Goal: Information Seeking & Learning: Check status

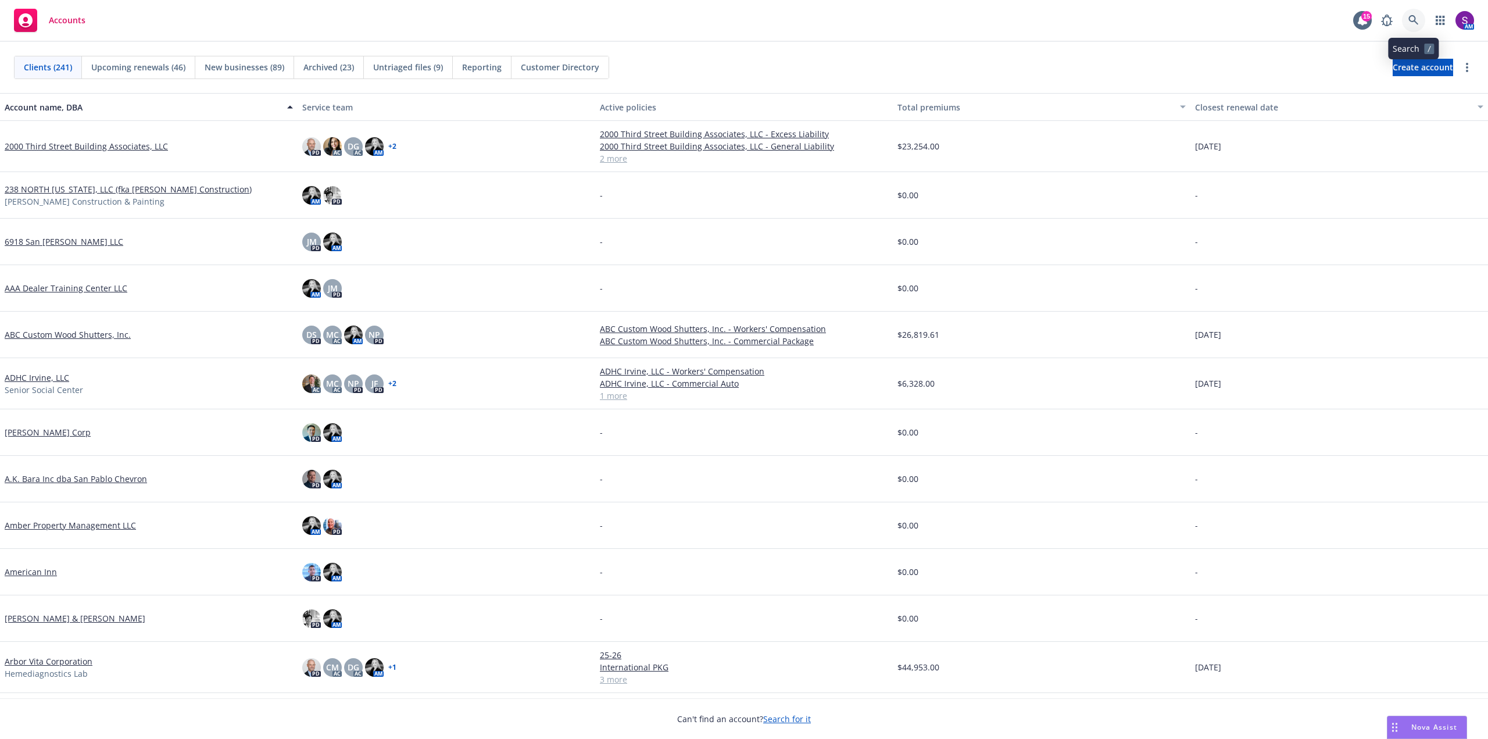
click at [1413, 20] on icon at bounding box center [1413, 20] width 10 height 10
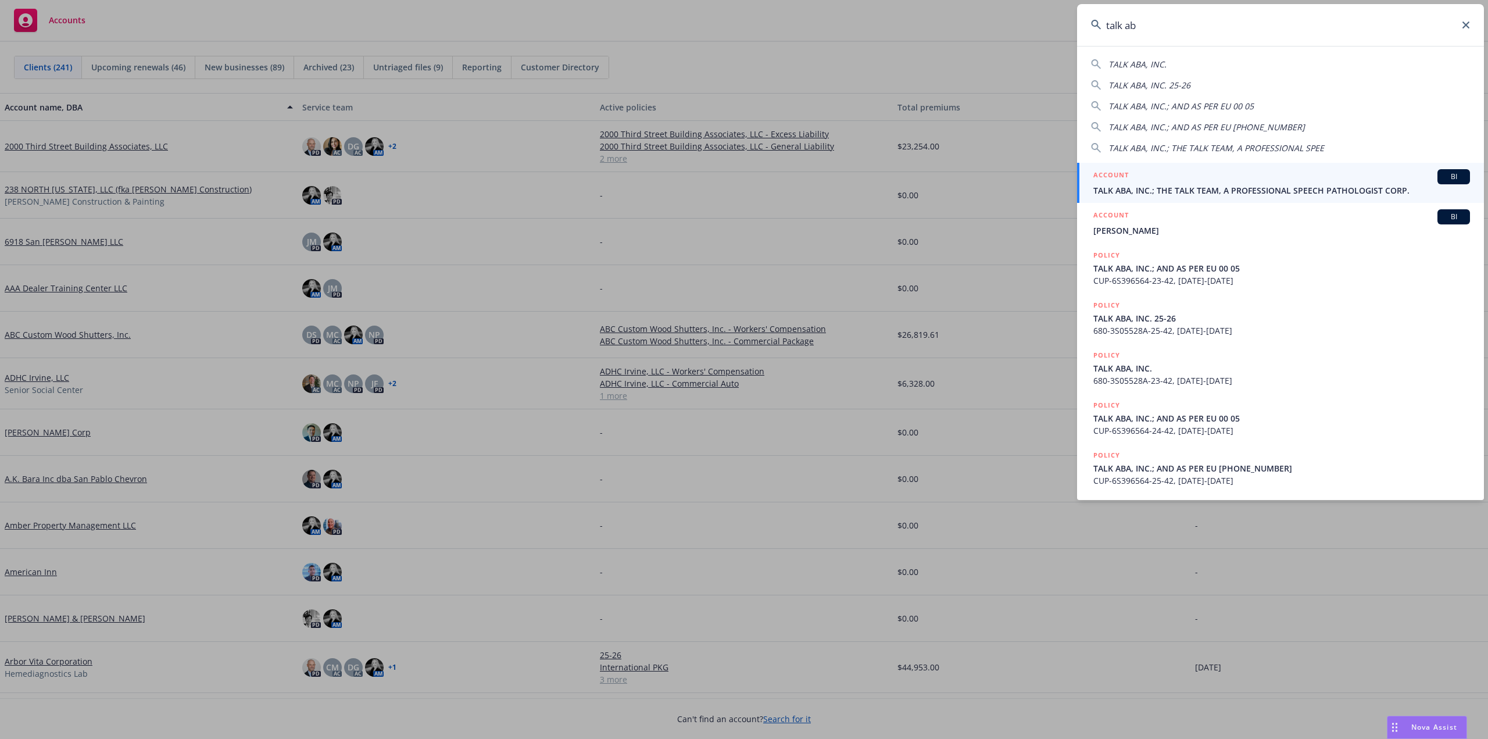
type input "talk ab"
click at [1209, 191] on span "TALK ABA, INC.; THE TALK TEAM, A PROFESSIONAL SPEECH PATHOLOGIST CORP." at bounding box center [1281, 190] width 377 height 12
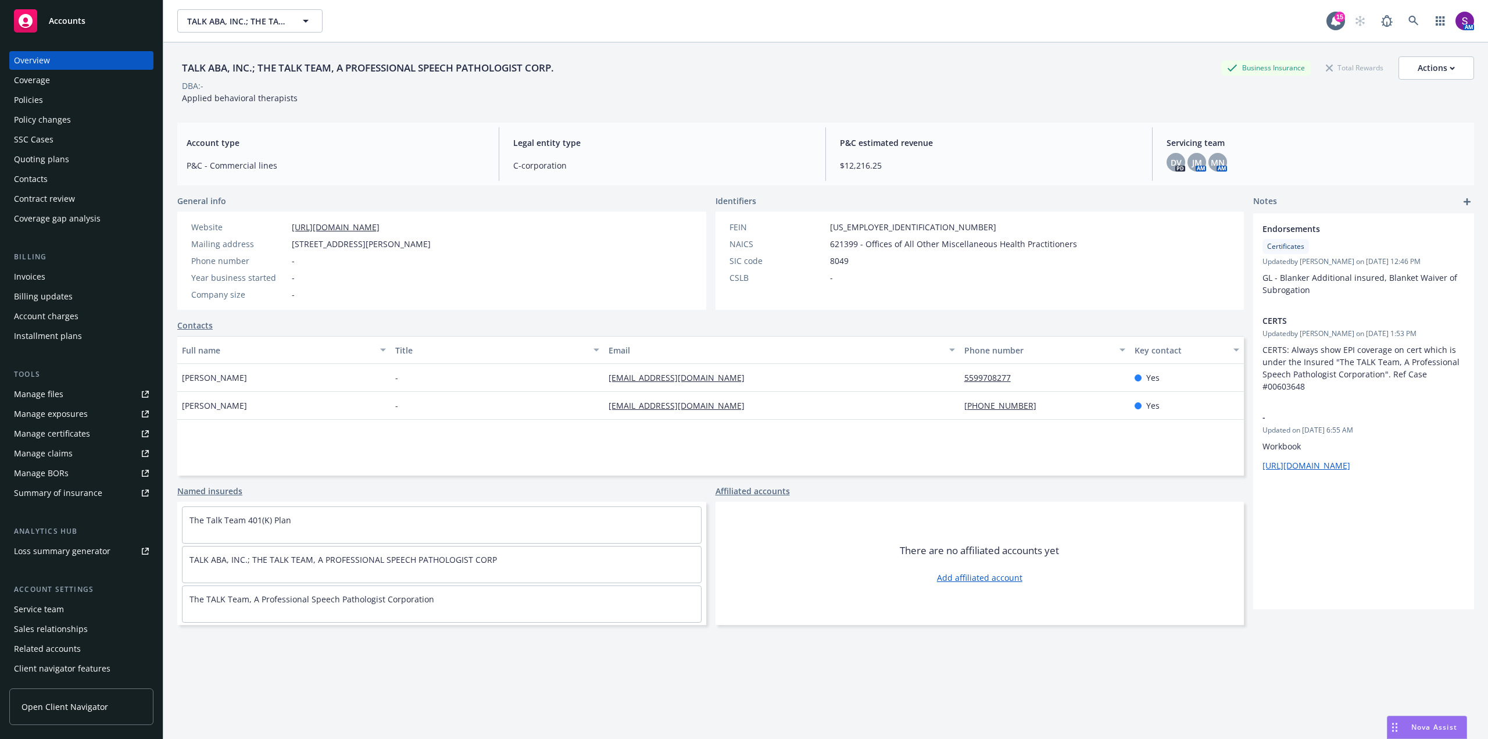
click at [56, 136] on div "SSC Cases" at bounding box center [81, 139] width 135 height 19
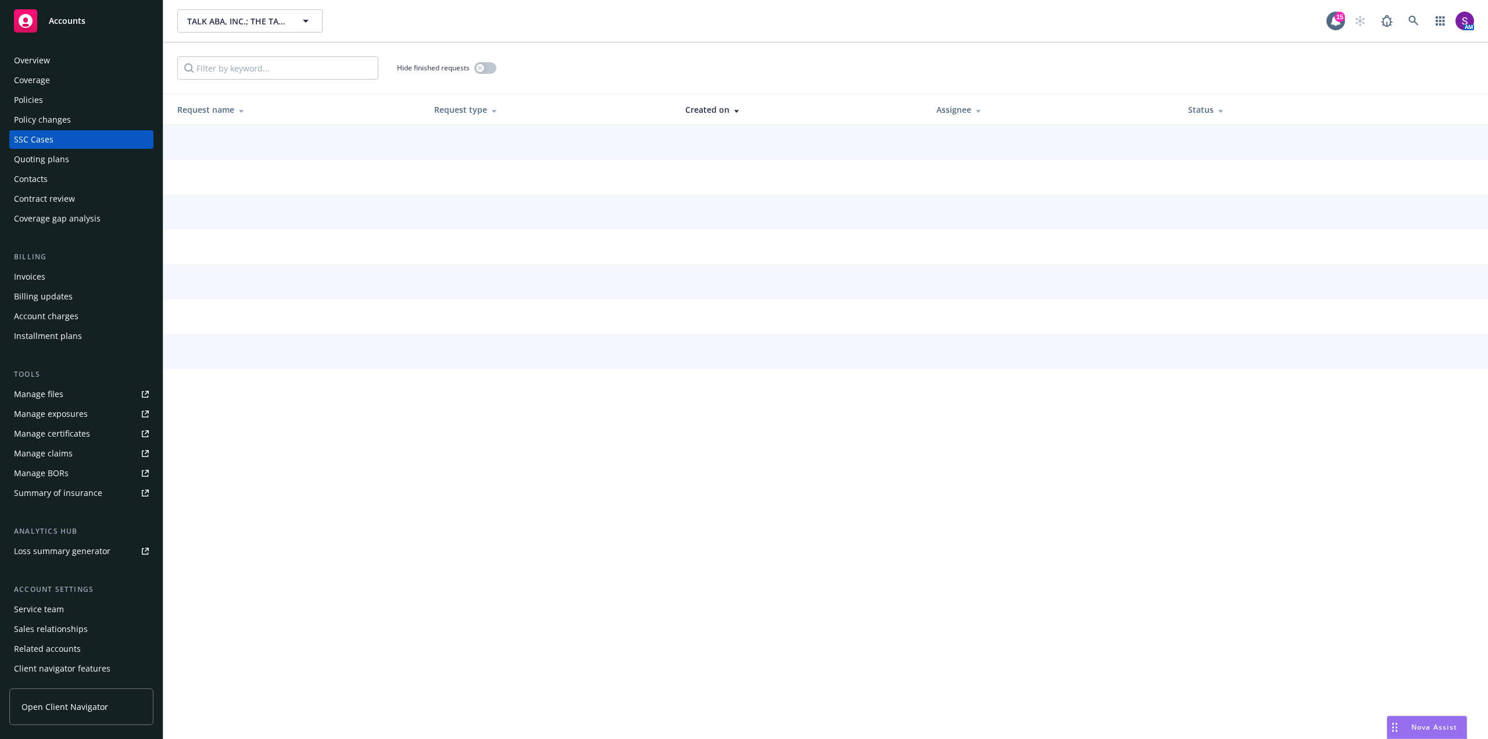
click at [66, 158] on div "Quoting plans" at bounding box center [41, 159] width 55 height 19
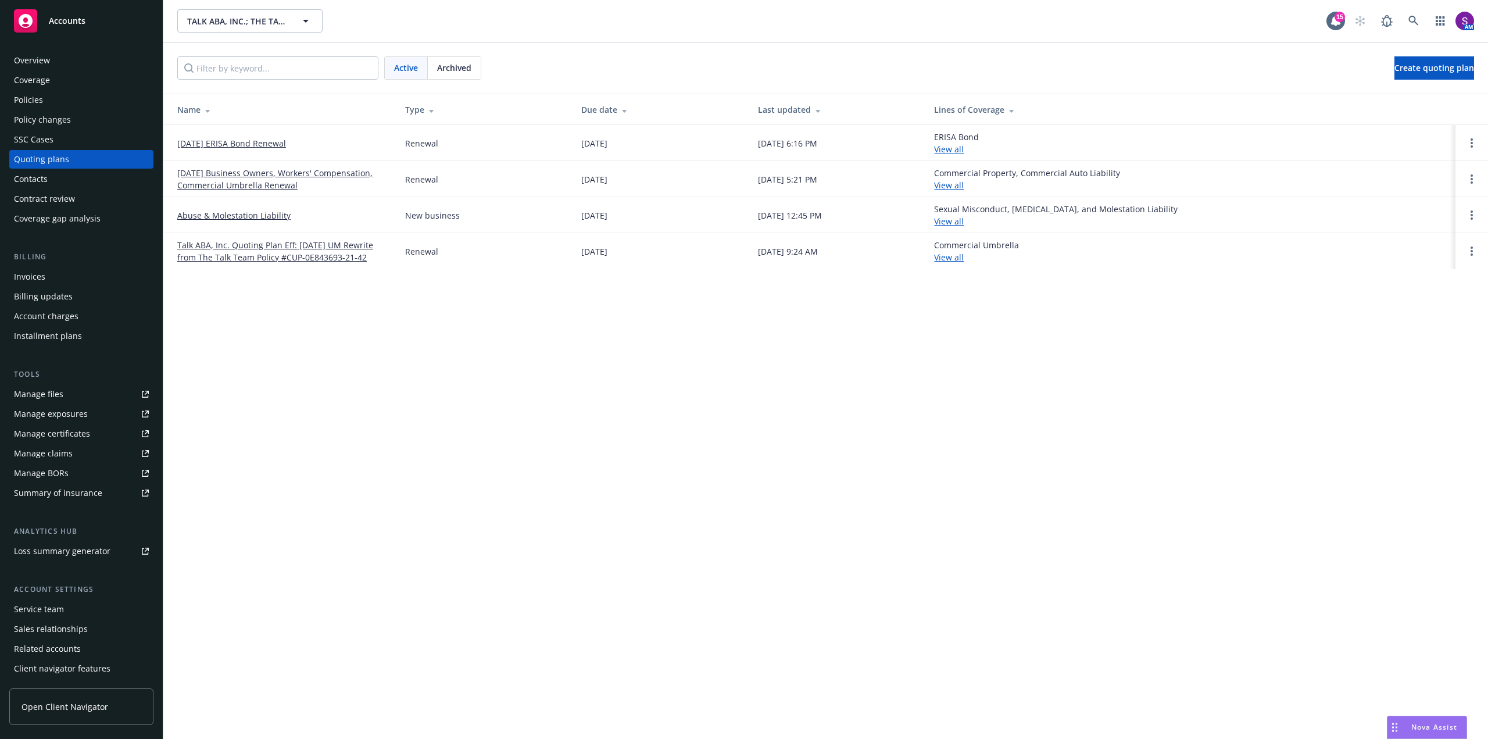
click at [238, 179] on link "08/01/25 Business Owners, Workers' Compensation, Commercial Umbrella Renewal" at bounding box center [281, 179] width 209 height 24
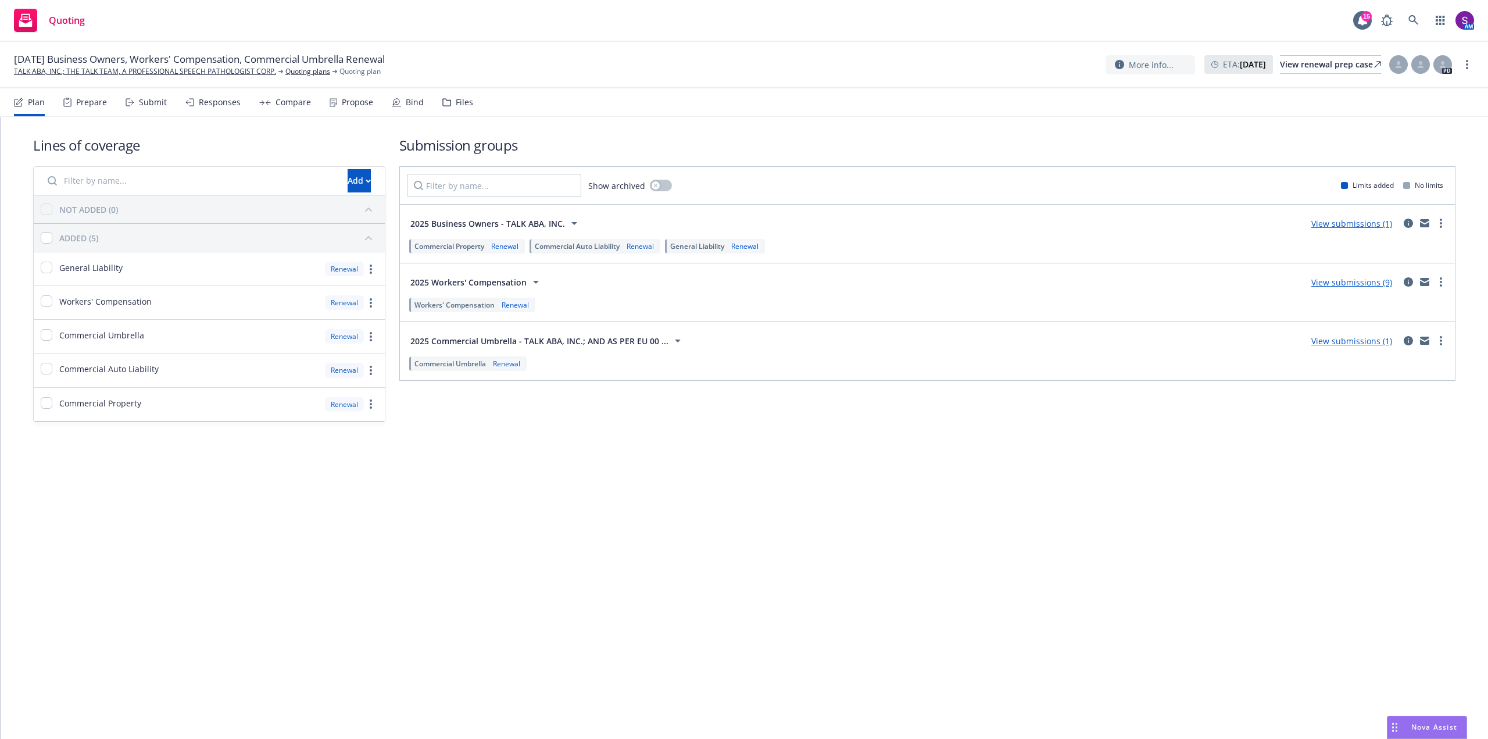
click at [99, 106] on div "Prepare" at bounding box center [91, 102] width 31 height 9
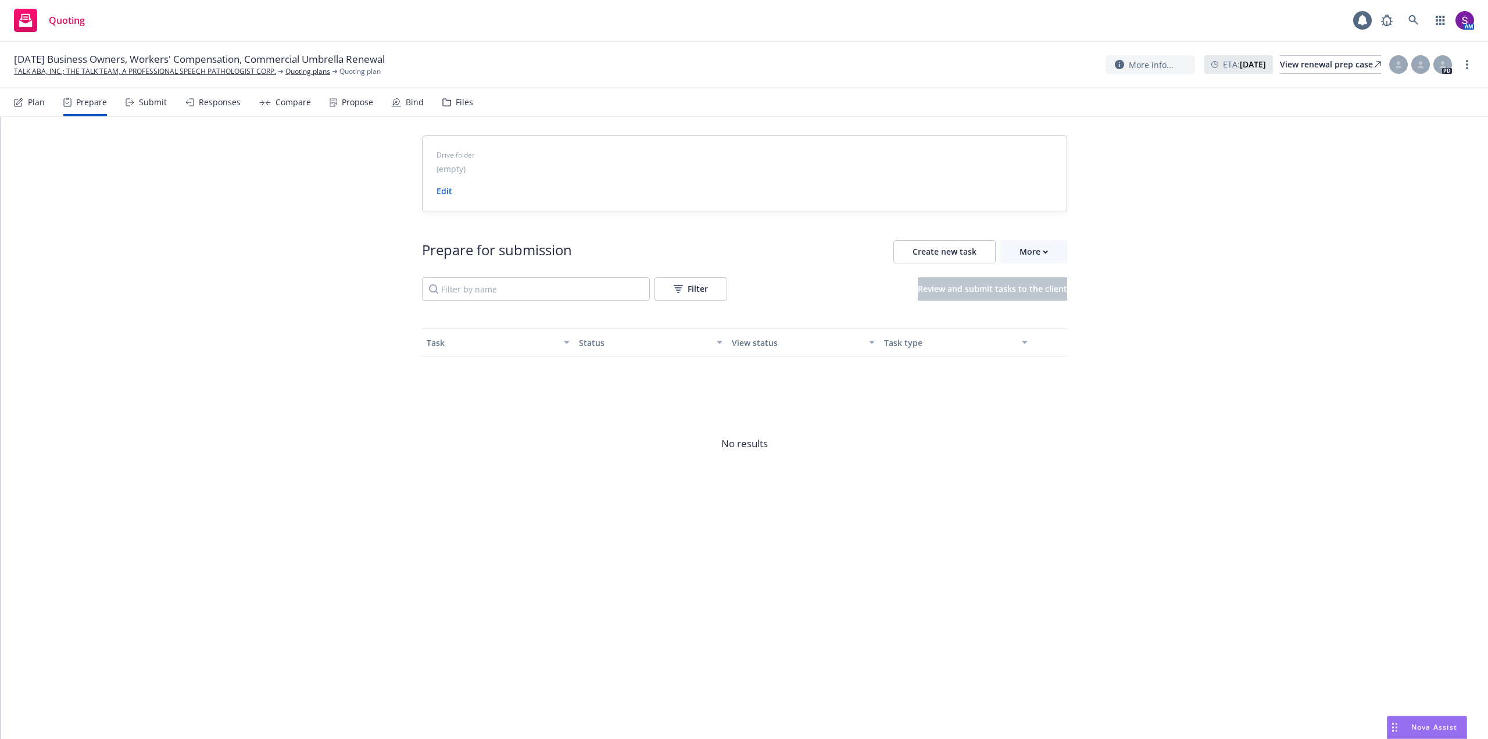
click at [162, 101] on div "Submit" at bounding box center [153, 102] width 28 height 9
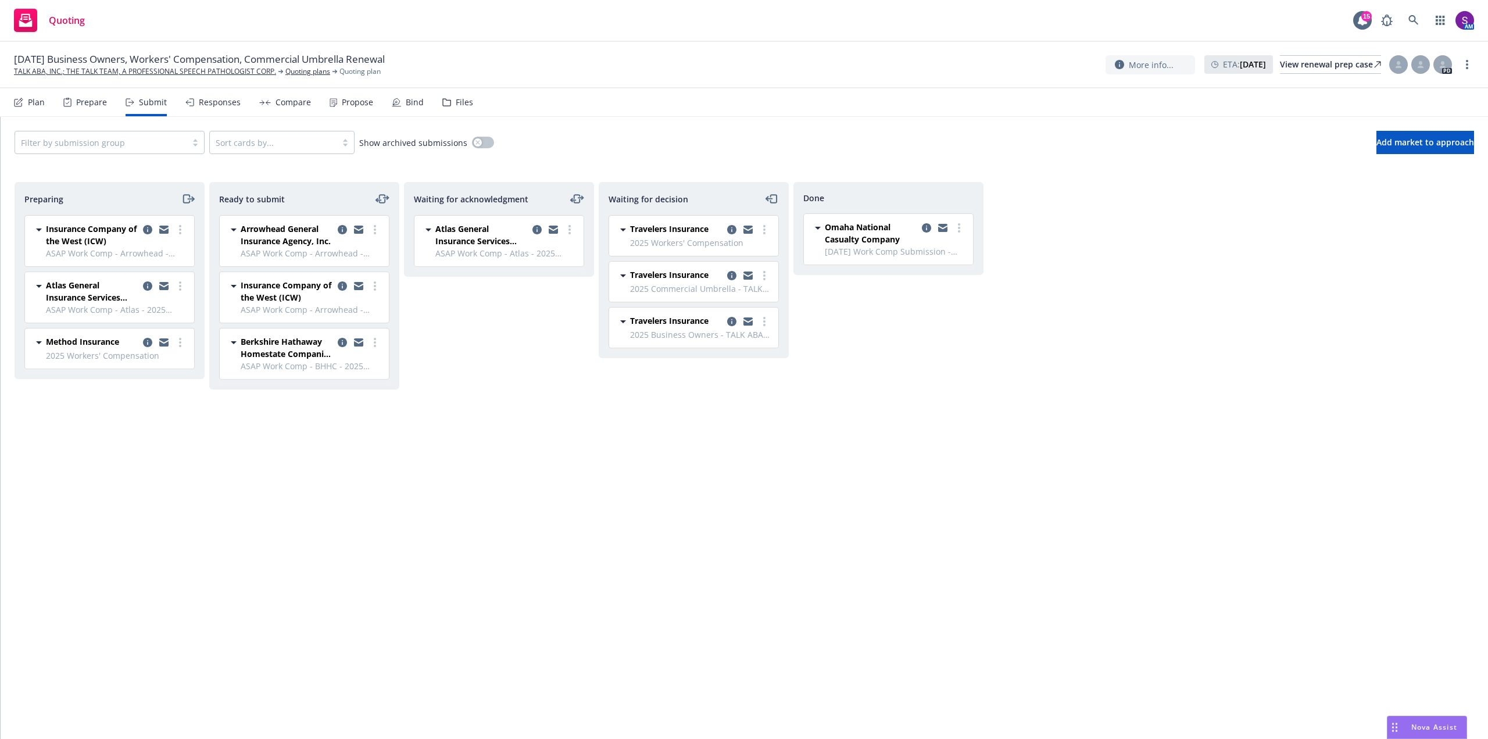
click at [223, 101] on div "Responses" at bounding box center [220, 102] width 42 height 9
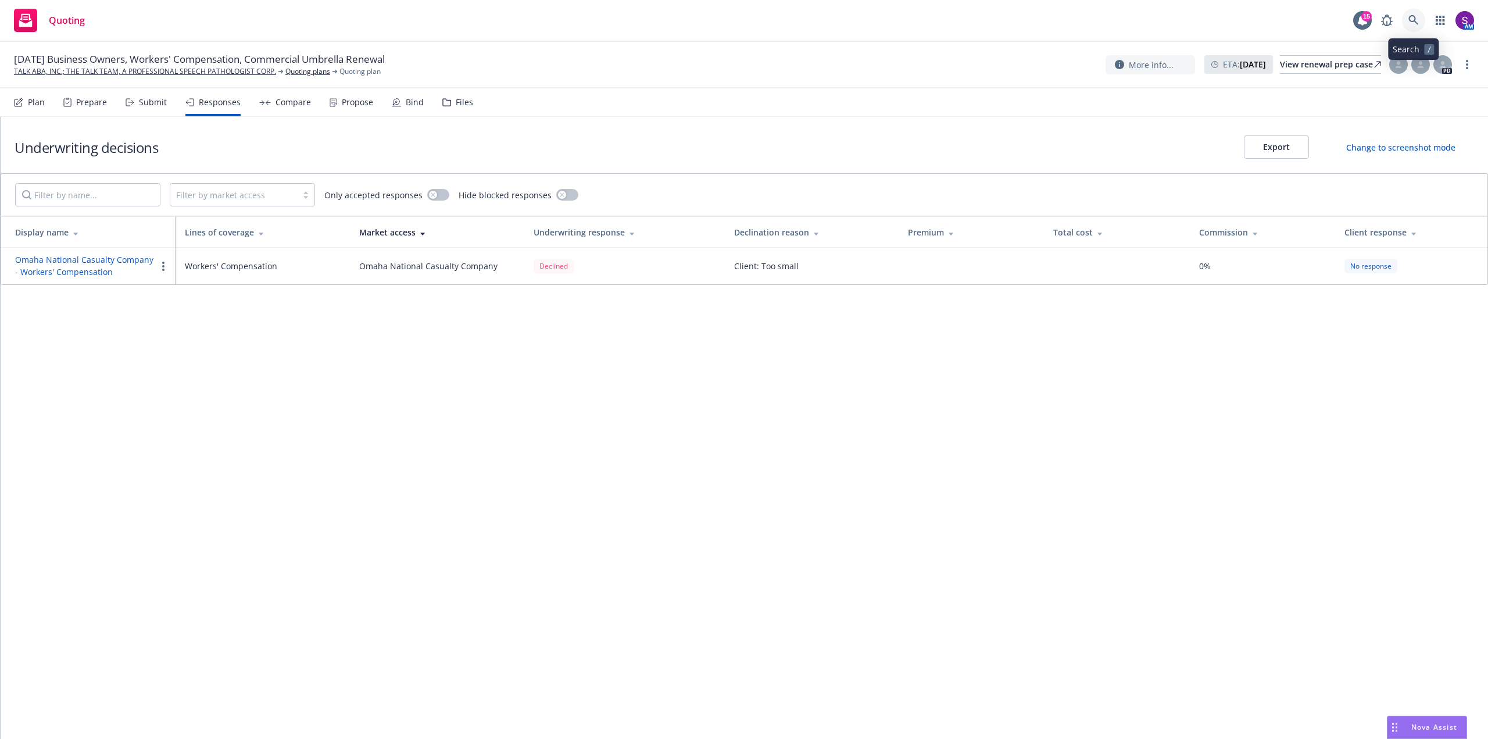
click at [1413, 16] on icon at bounding box center [1413, 20] width 10 height 10
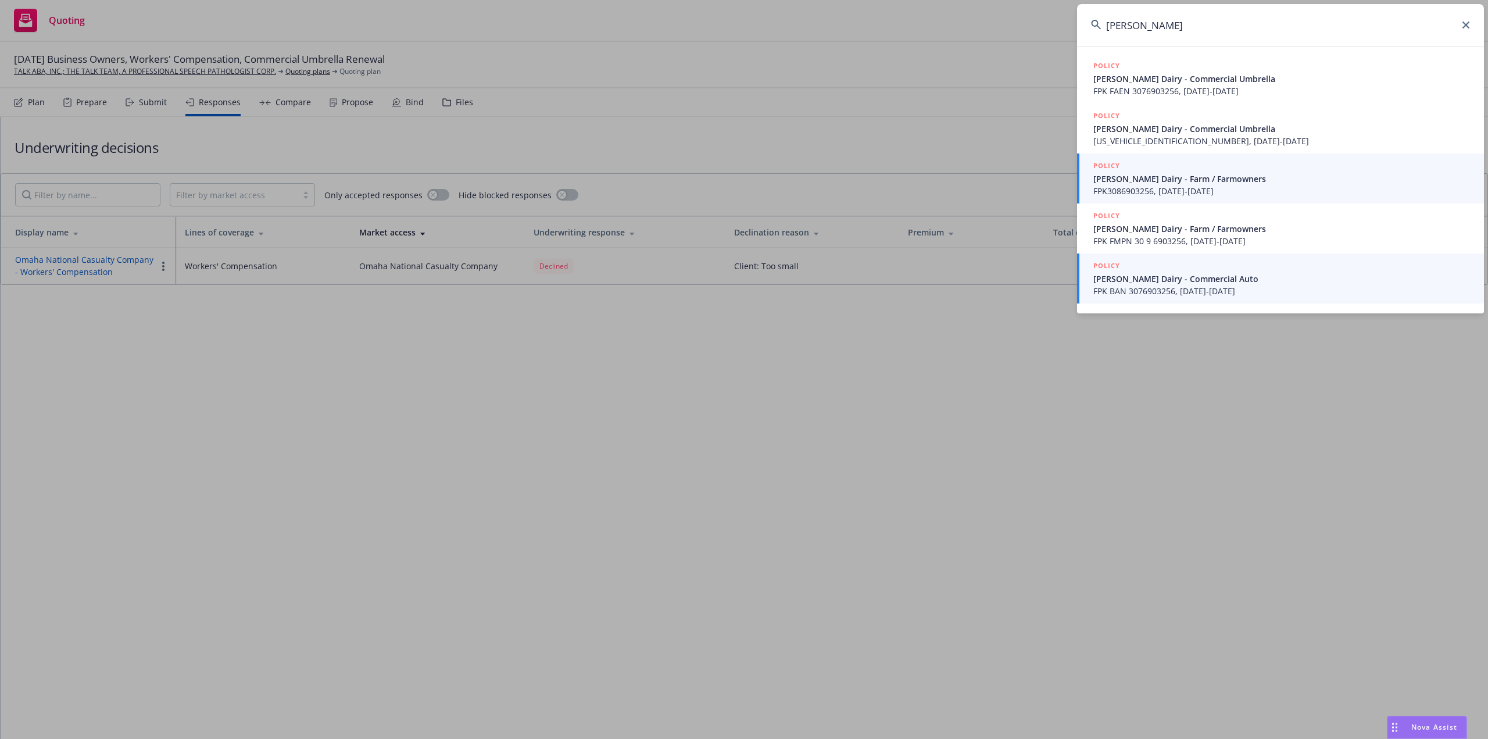
type input "tonycox"
click at [1167, 278] on span "[PERSON_NAME] Dairy - Commercial Auto" at bounding box center [1281, 279] width 377 height 12
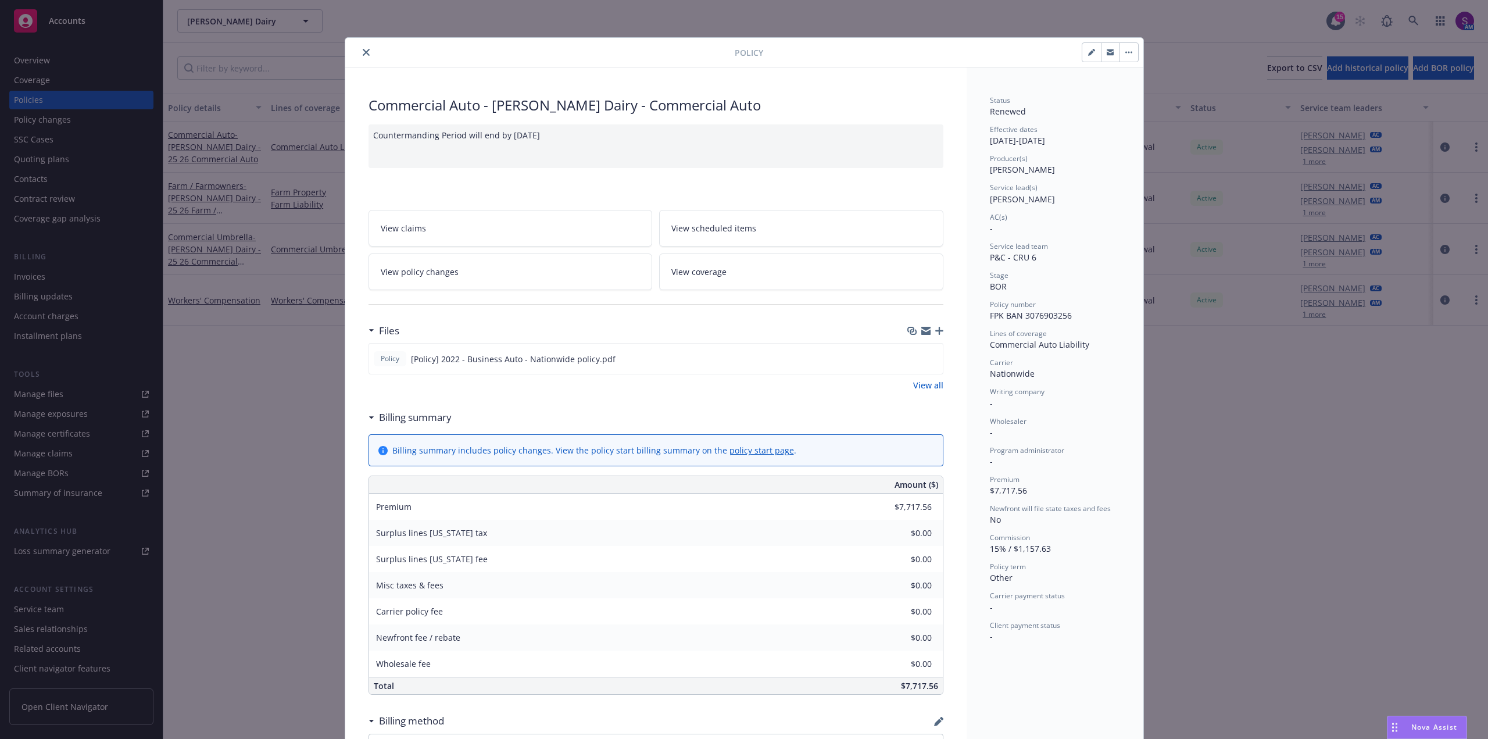
click at [363, 52] on icon "close" at bounding box center [366, 52] width 7 height 7
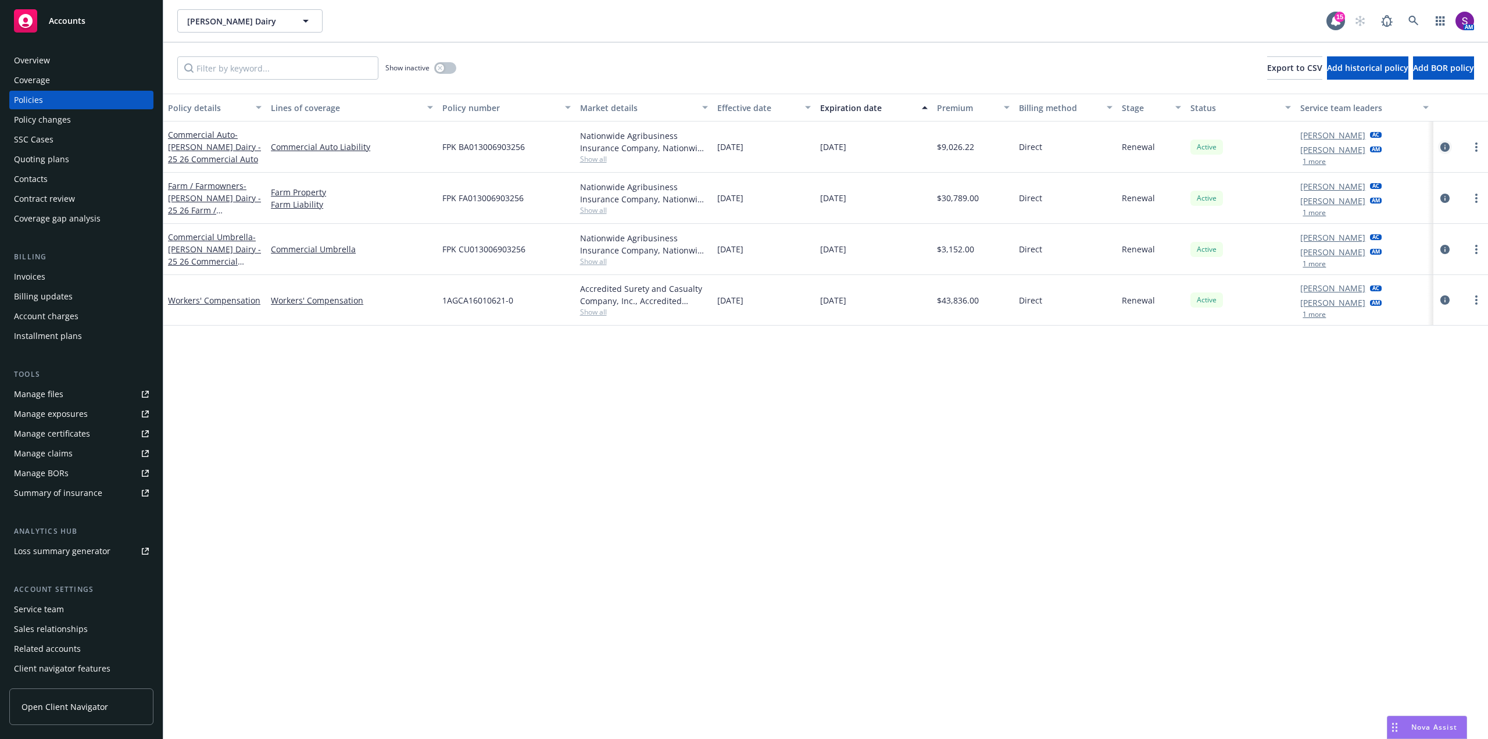
click at [1443, 146] on icon "circleInformation" at bounding box center [1444, 146] width 9 height 9
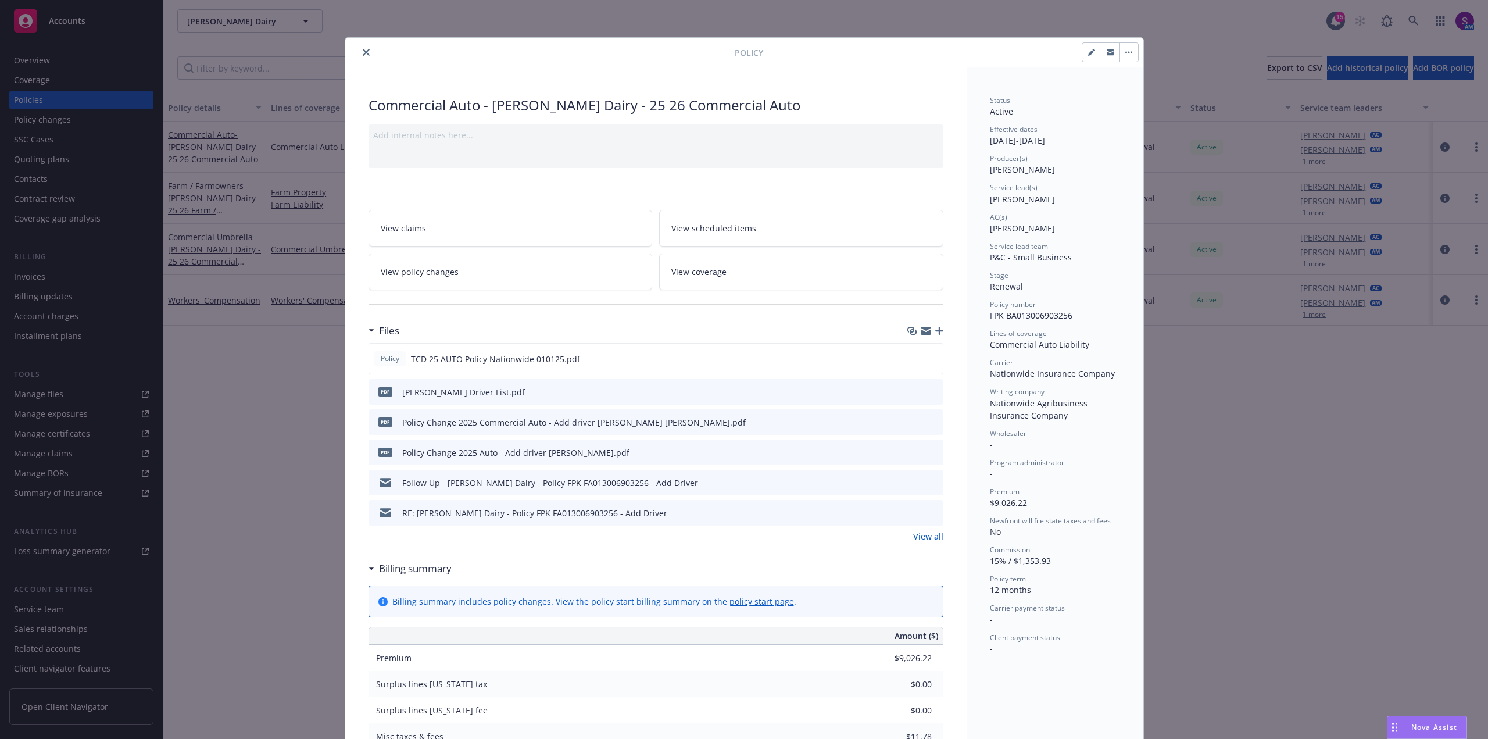
click at [362, 57] on button "close" at bounding box center [366, 52] width 14 height 14
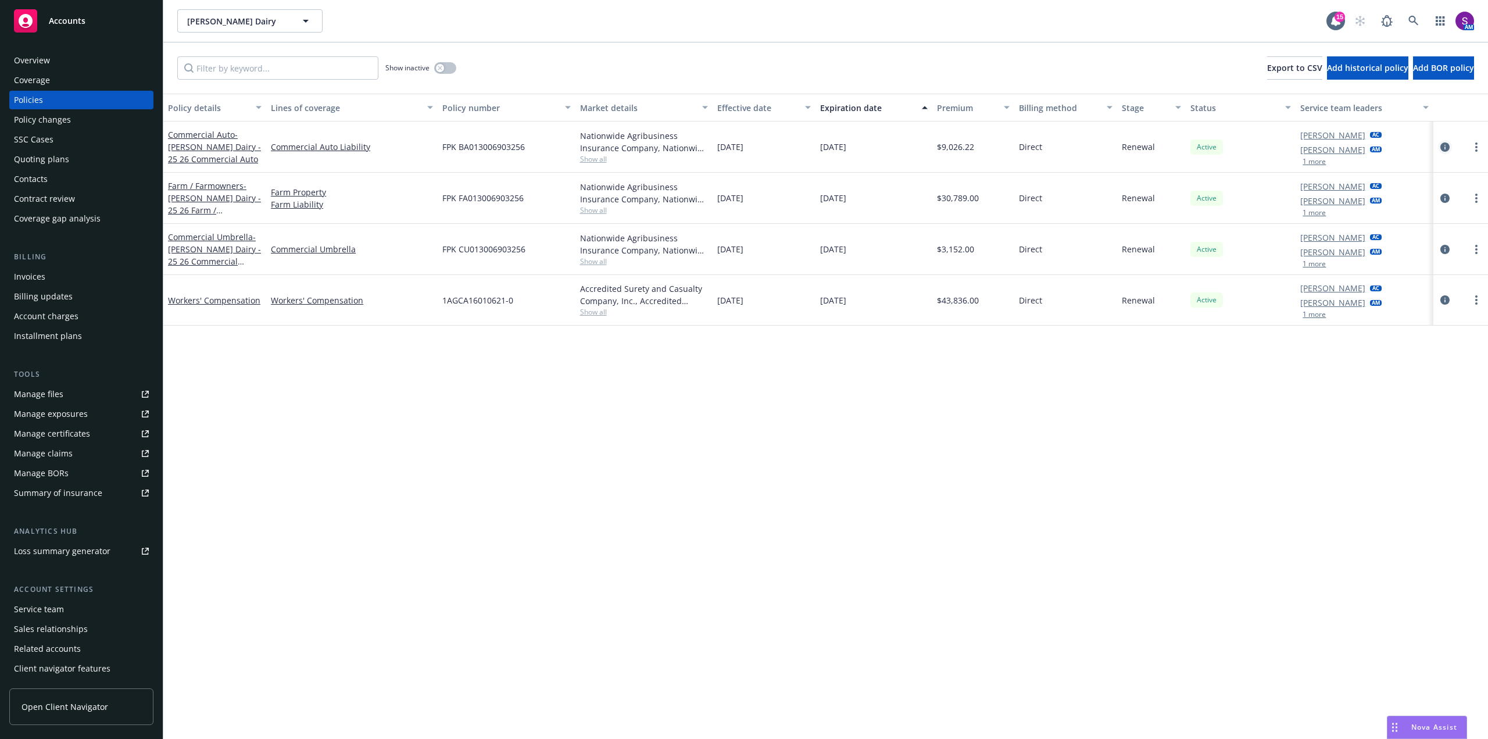
click at [1445, 149] on icon "circleInformation" at bounding box center [1444, 146] width 9 height 9
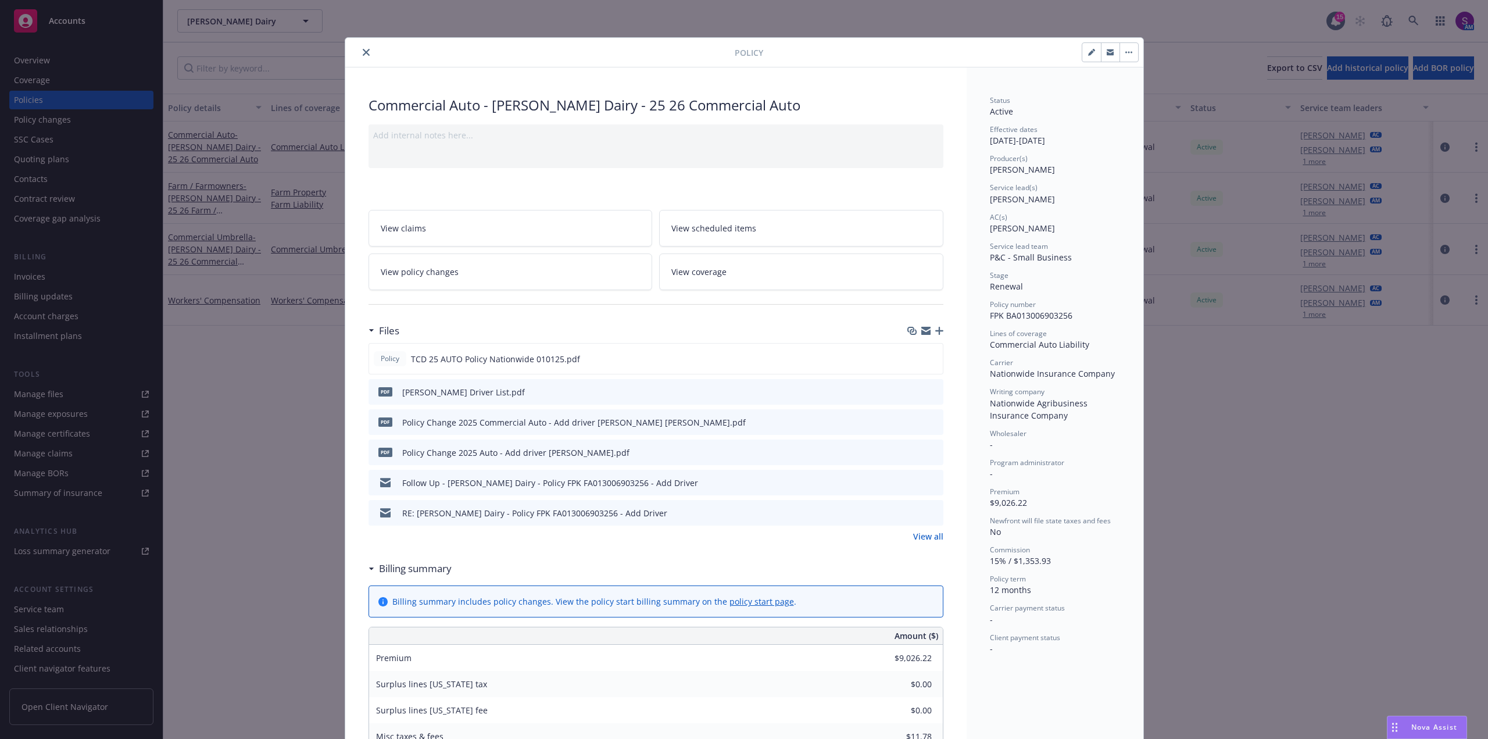
scroll to position [35, 0]
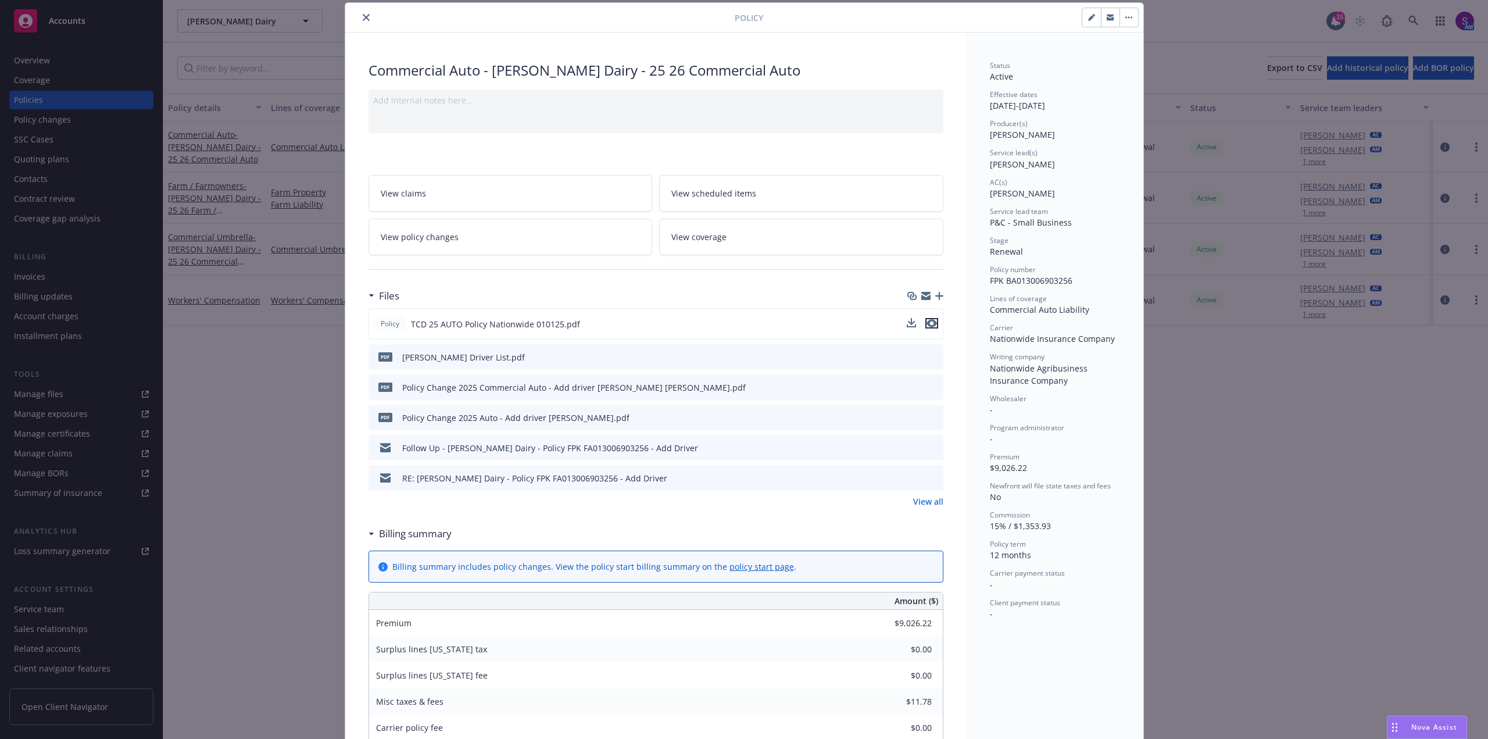
click at [928, 319] on icon "preview file" at bounding box center [931, 323] width 10 height 8
click at [359, 12] on button "close" at bounding box center [366, 17] width 14 height 14
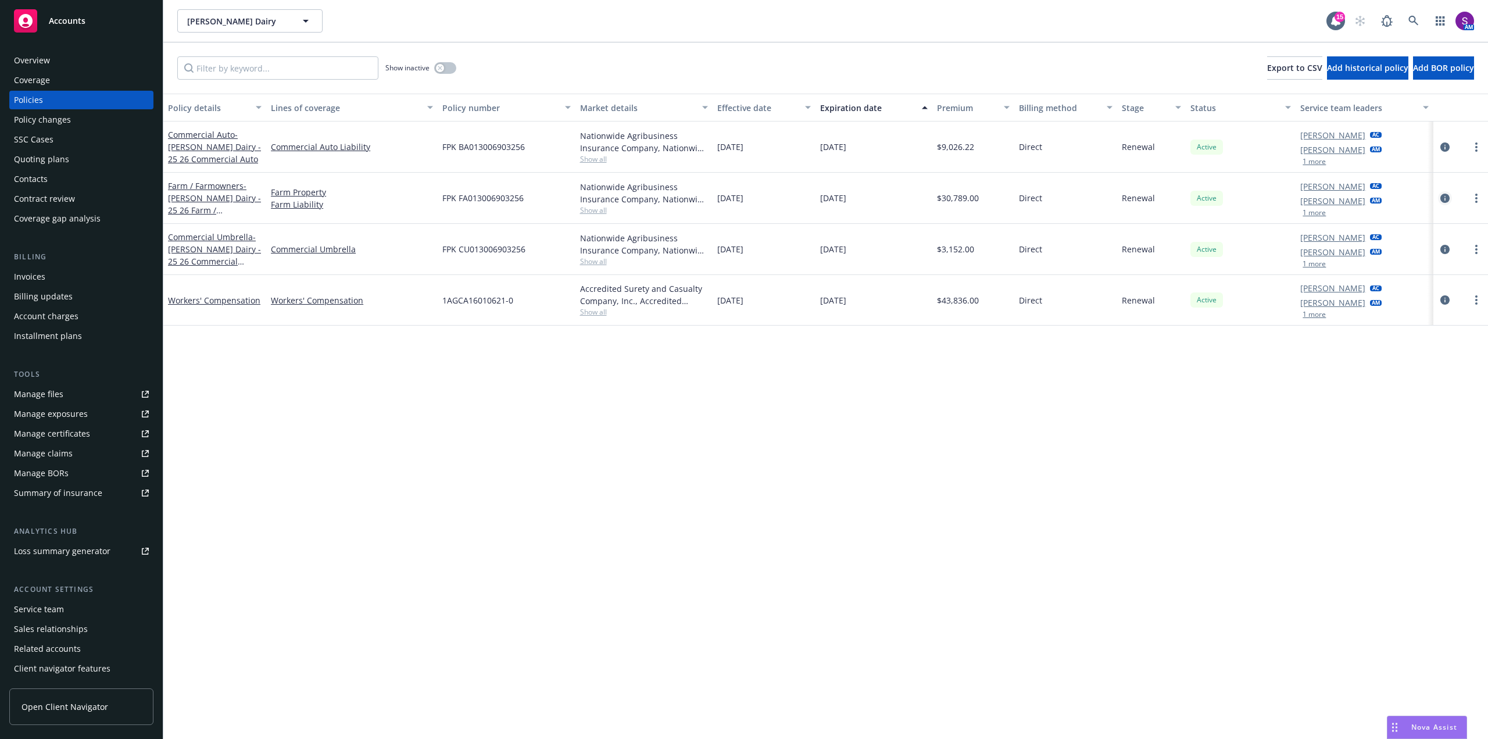
click at [1448, 199] on icon "circleInformation" at bounding box center [1444, 198] width 9 height 9
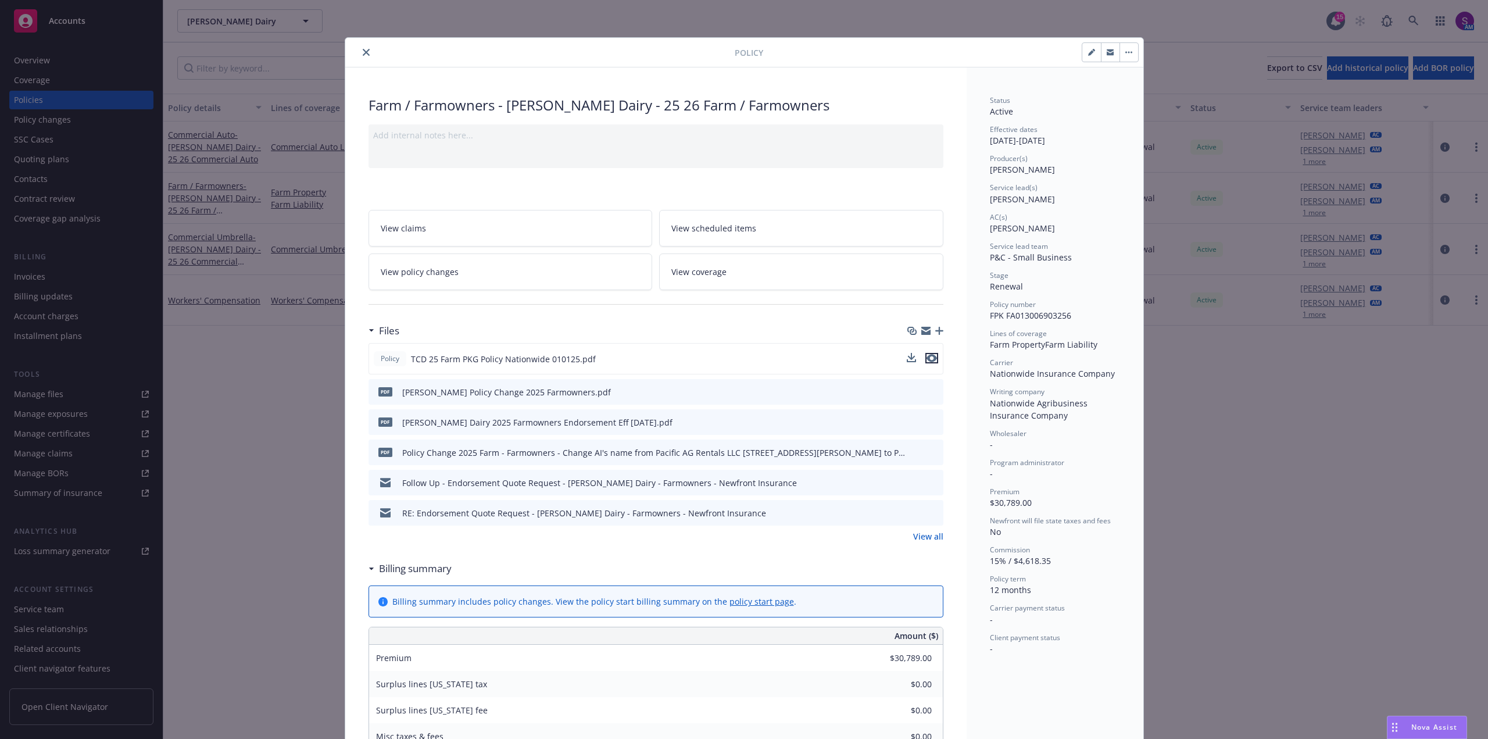
click at [929, 361] on icon "preview file" at bounding box center [931, 358] width 10 height 8
drag, startPoint x: 359, startPoint y: 52, endPoint x: 342, endPoint y: 59, distance: 18.8
click at [363, 52] on icon "close" at bounding box center [366, 52] width 7 height 7
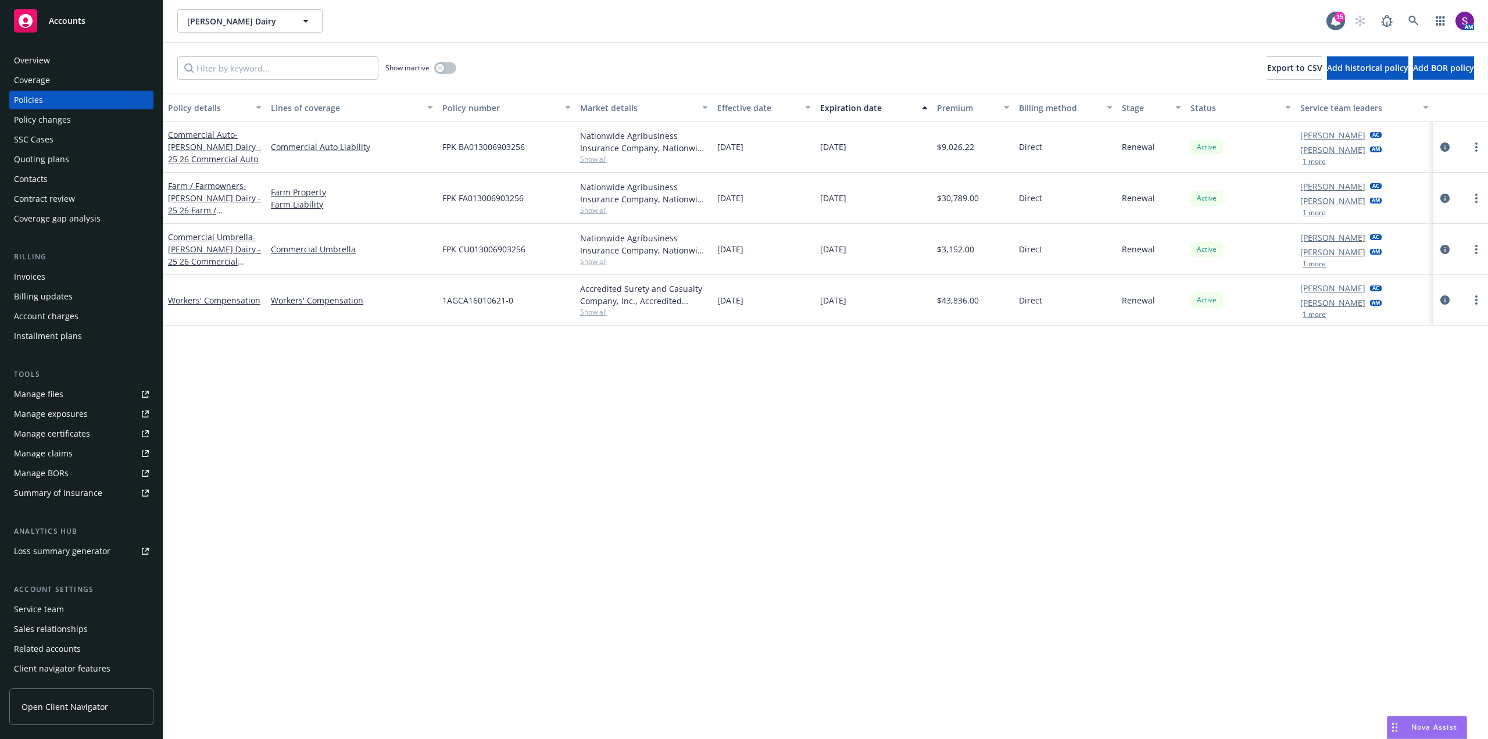
click at [42, 114] on div "Policy changes" at bounding box center [42, 119] width 57 height 19
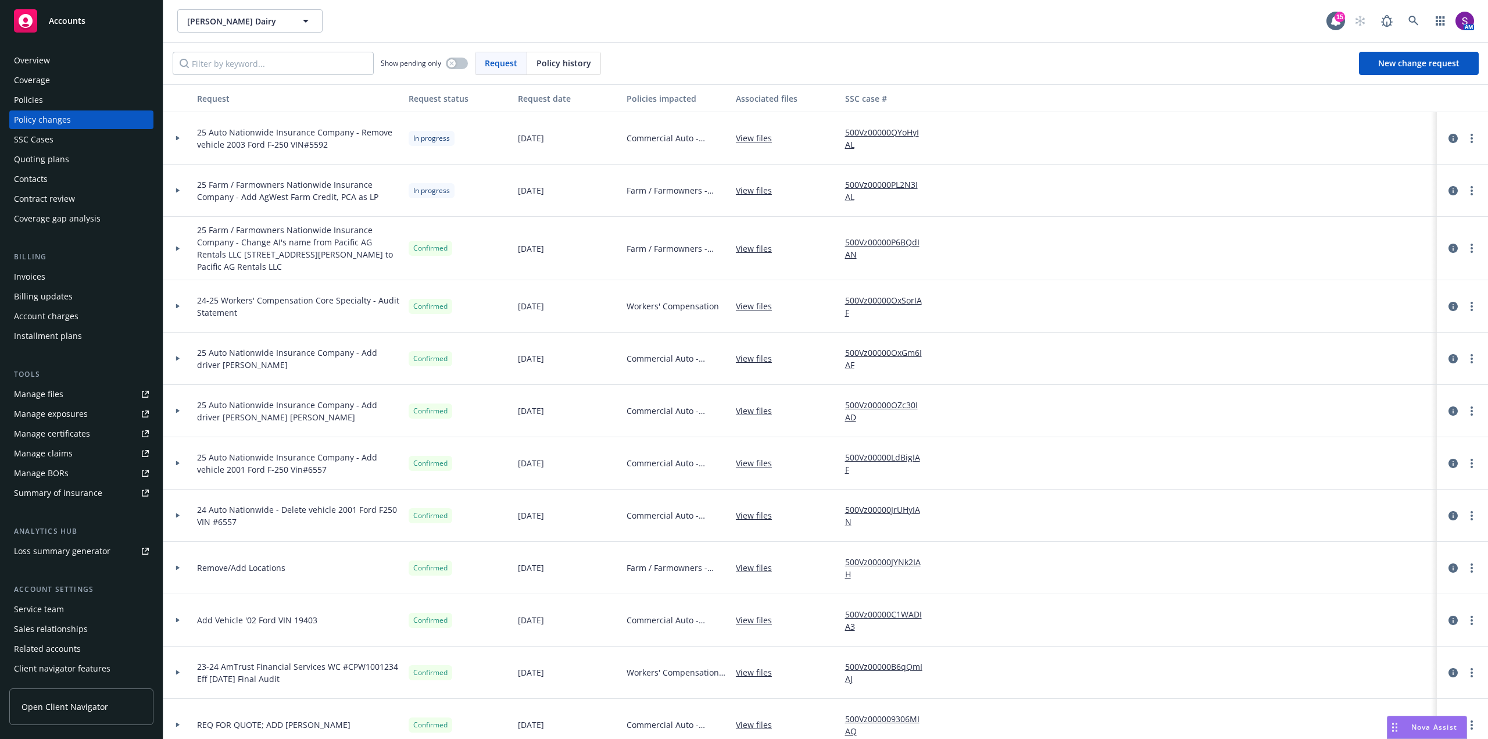
click at [60, 62] on div "Overview" at bounding box center [81, 60] width 135 height 19
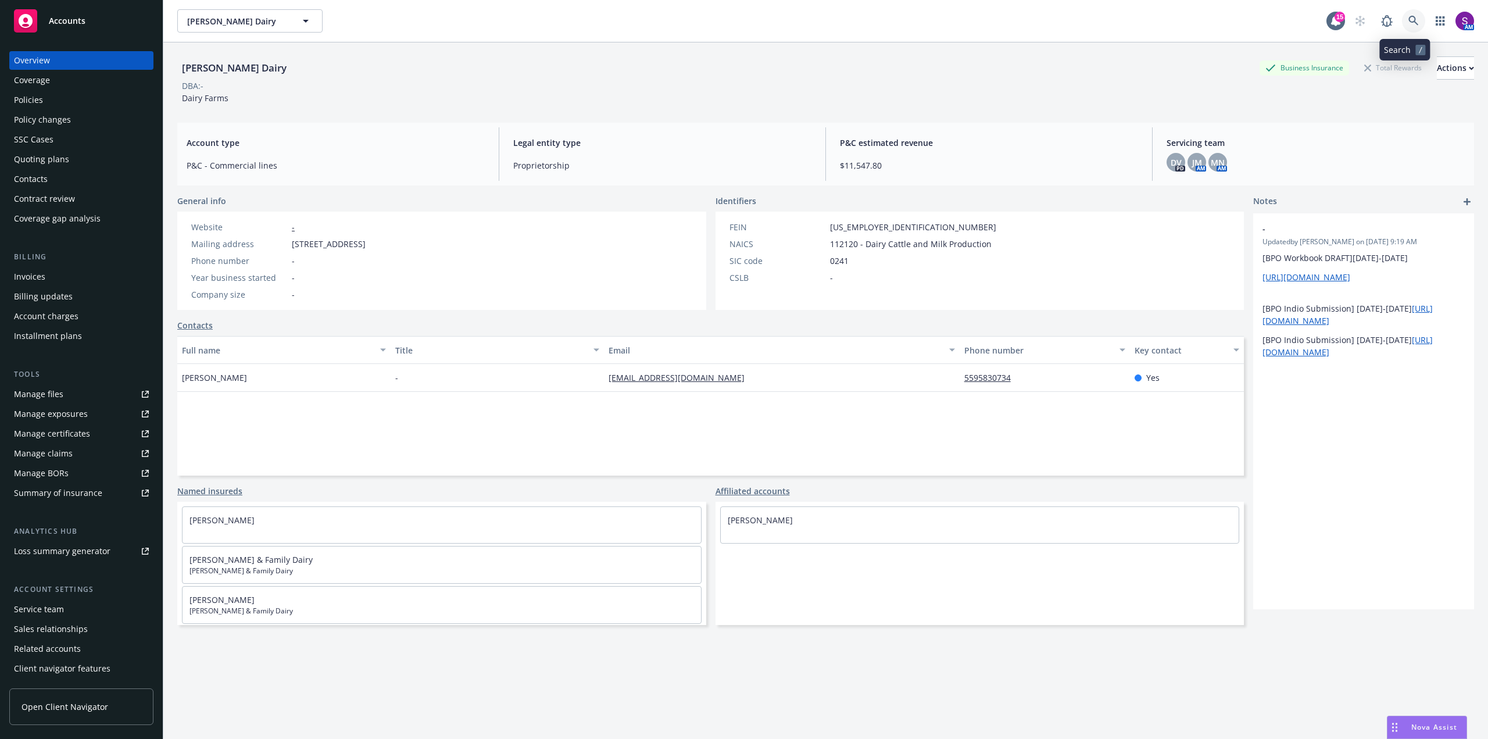
click at [1408, 23] on icon at bounding box center [1413, 21] width 10 height 10
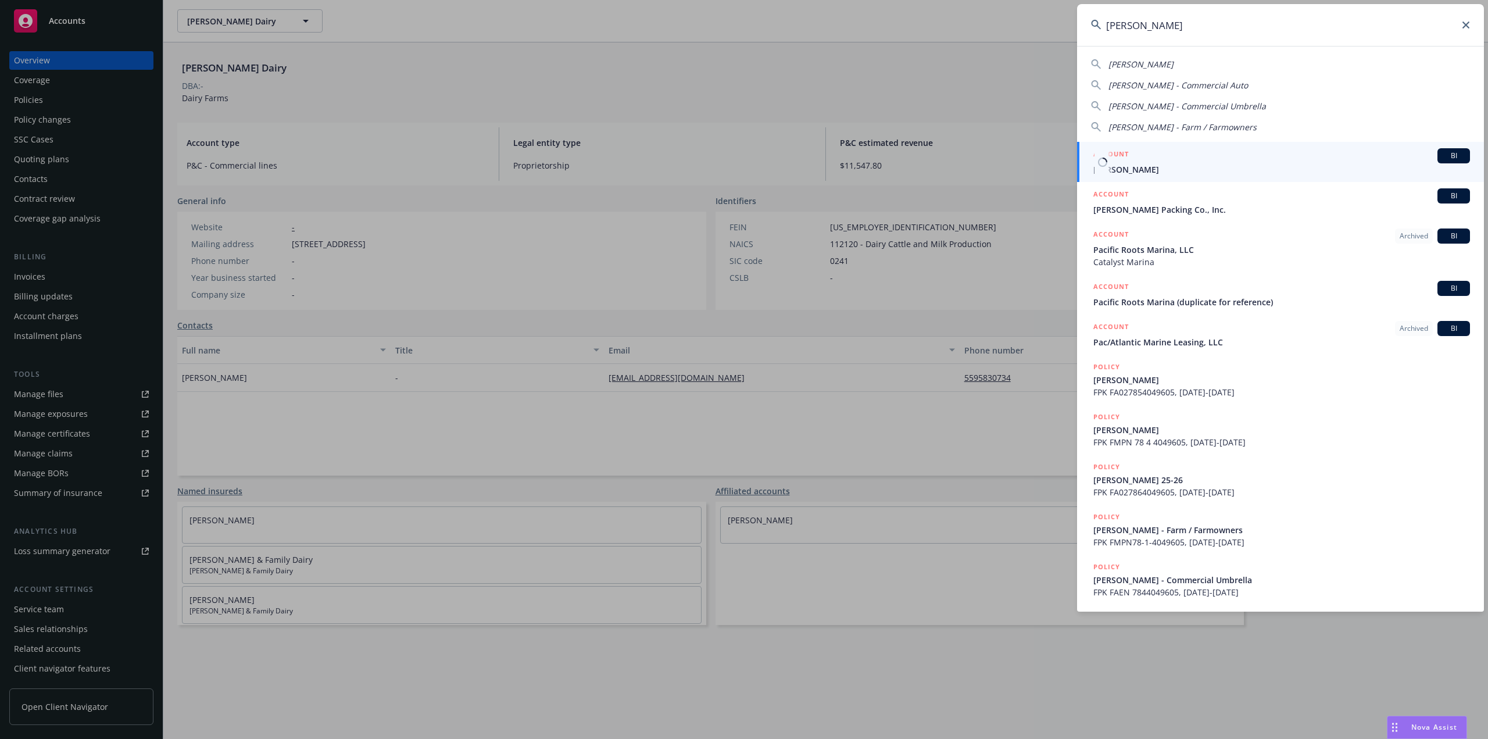
type input "[PERSON_NAME]"
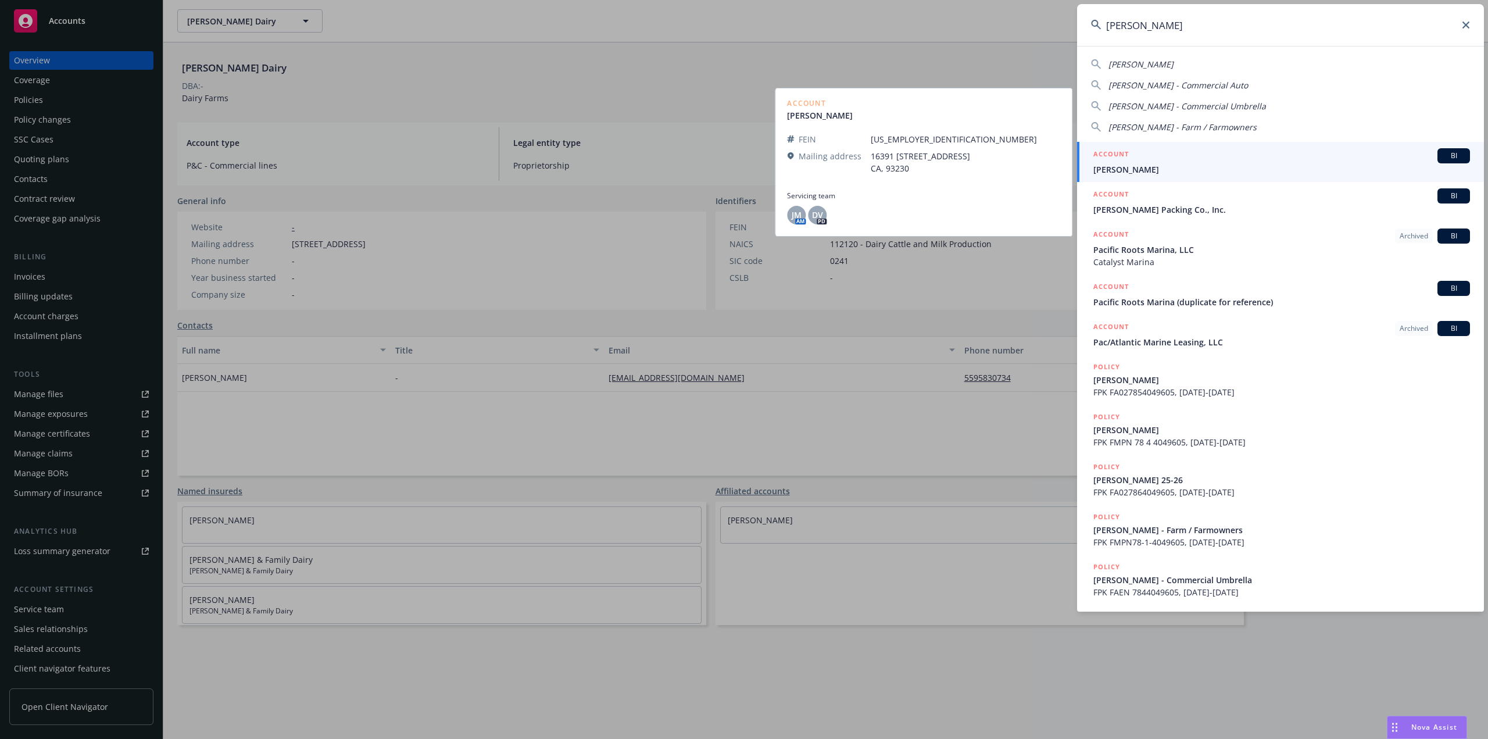
click at [1135, 173] on span "[PERSON_NAME]" at bounding box center [1281, 169] width 377 height 12
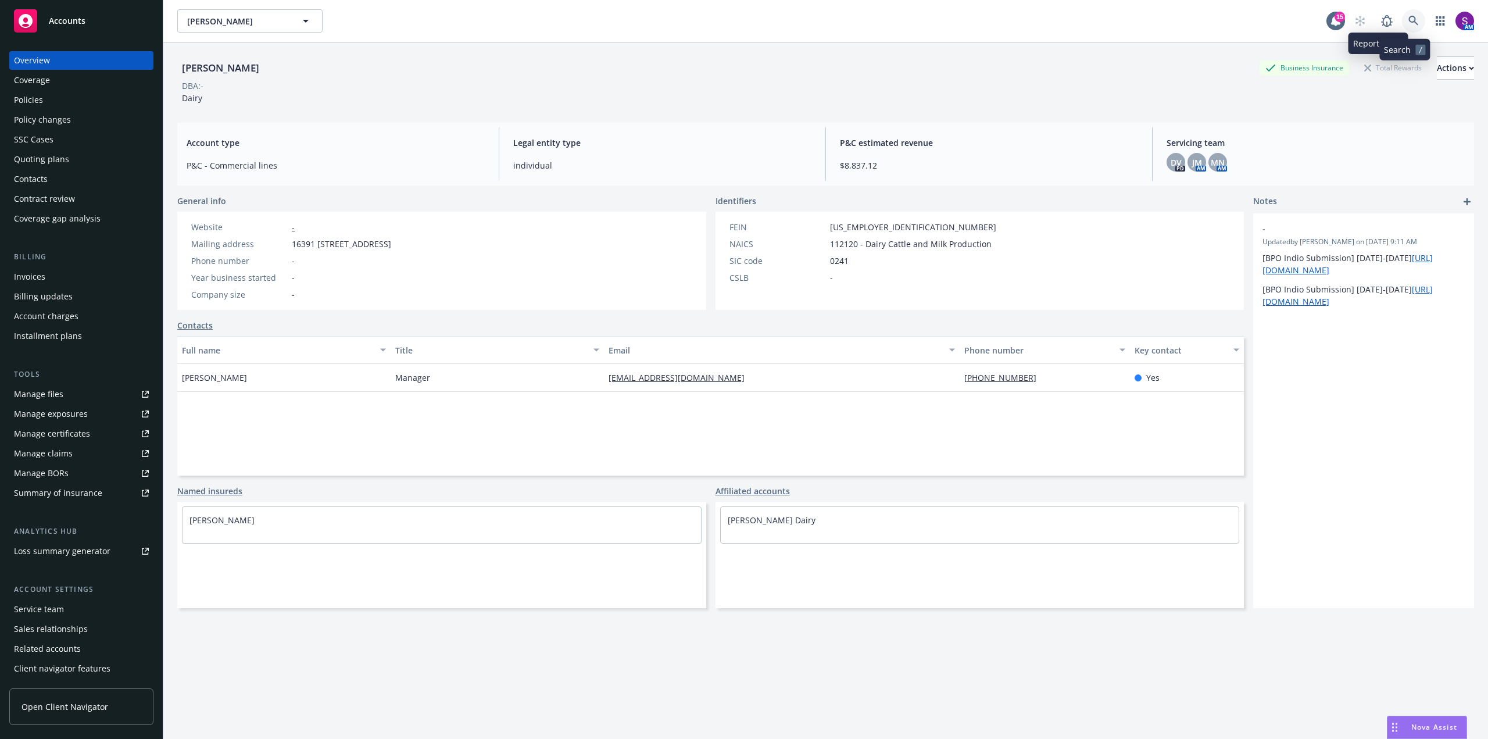
click at [1409, 16] on icon at bounding box center [1413, 21] width 10 height 10
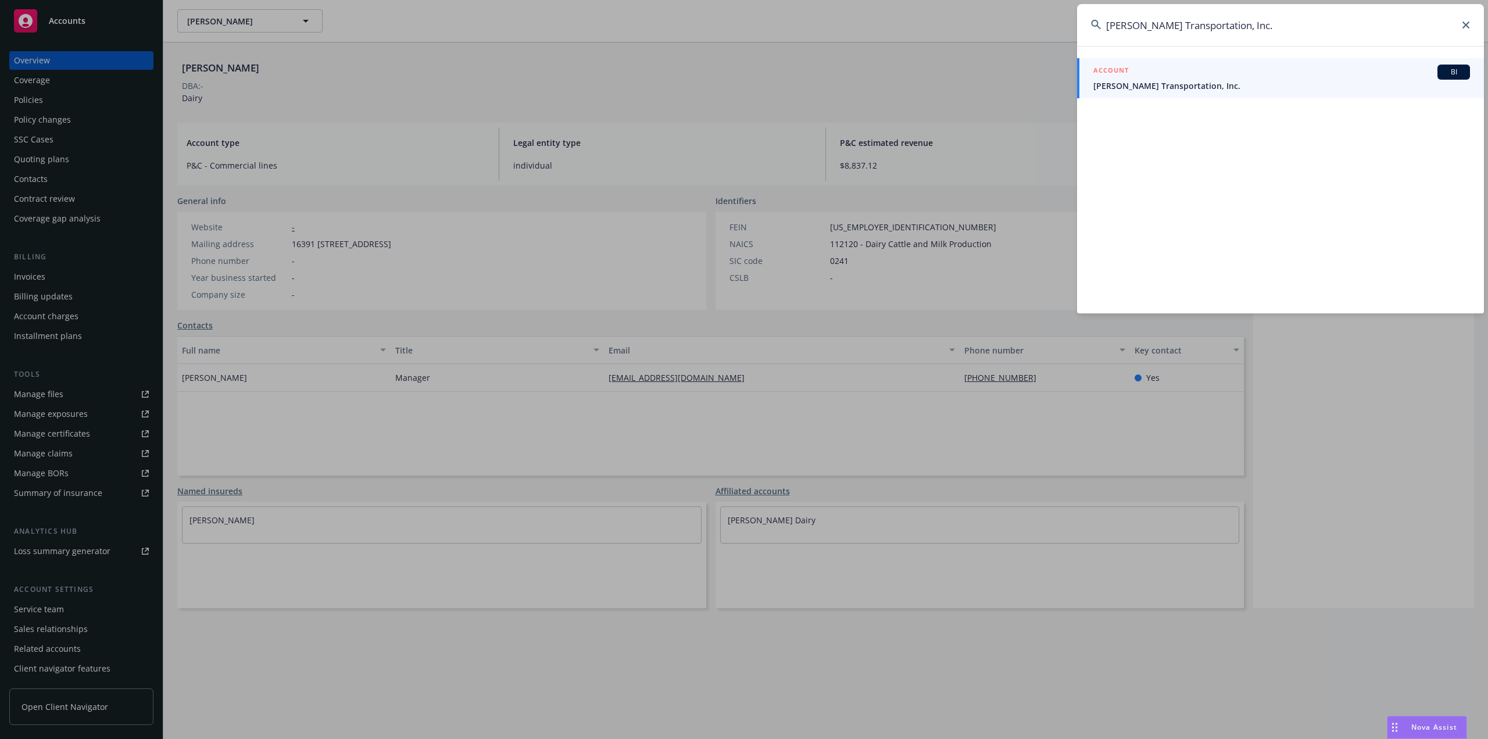
type input "[PERSON_NAME] Transportation, Inc."
click at [1165, 82] on span "[PERSON_NAME] Transportation, Inc." at bounding box center [1281, 86] width 377 height 12
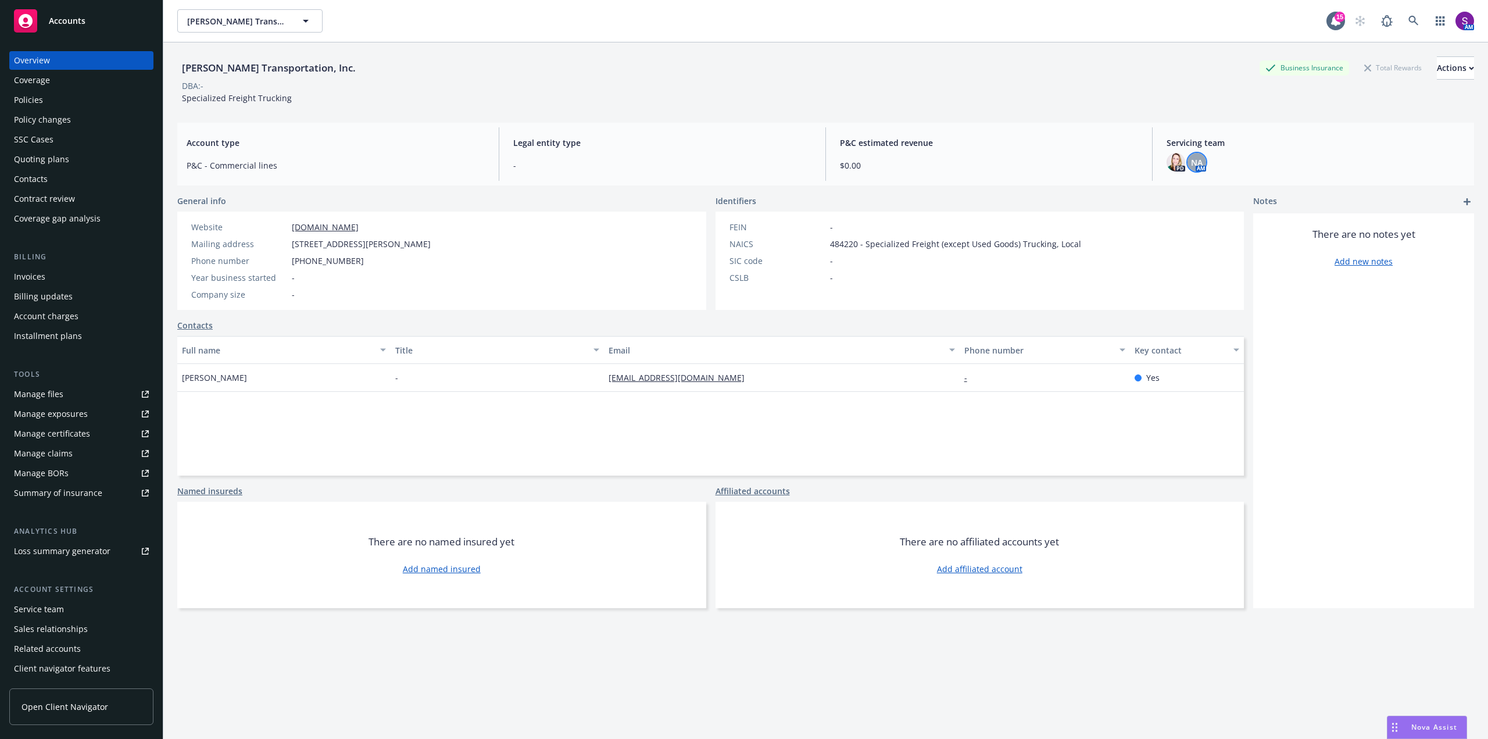
click at [1191, 161] on span "NA" at bounding box center [1197, 162] width 12 height 12
click at [1030, 144] on span "P&C estimated revenue" at bounding box center [989, 143] width 298 height 12
click at [50, 94] on div "Policies" at bounding box center [81, 100] width 135 height 19
